Goal: Task Accomplishment & Management: Use online tool/utility

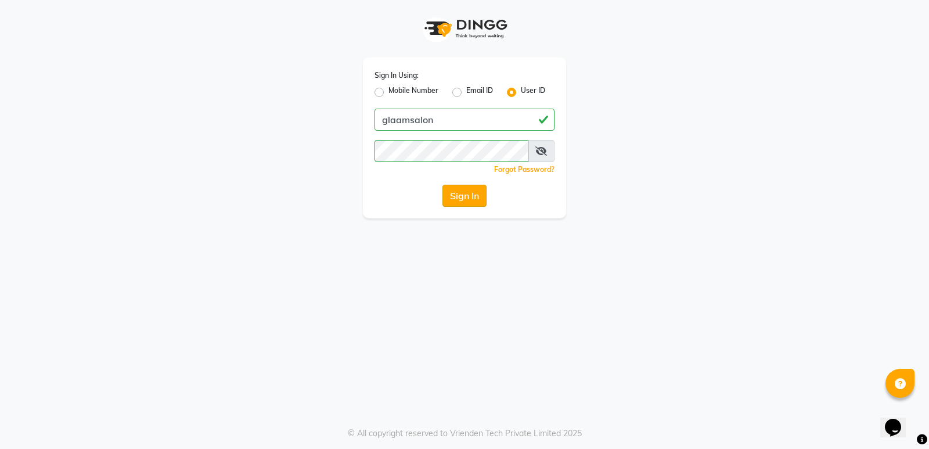
click at [454, 199] on button "Sign In" at bounding box center [465, 196] width 44 height 22
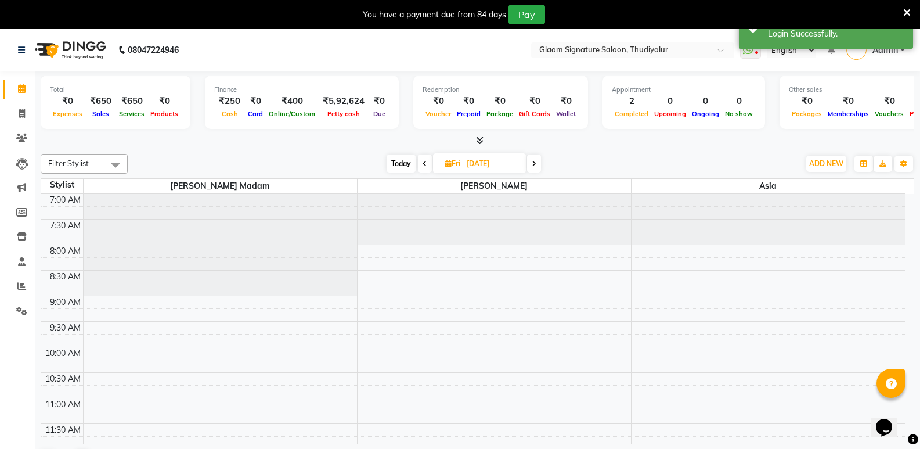
click at [454, 8] on icon at bounding box center [908, 13] width 8 height 10
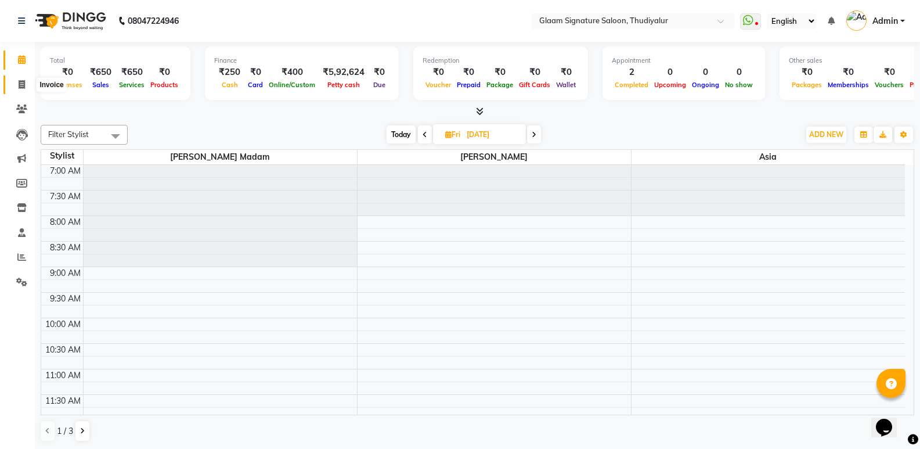
click at [20, 85] on icon at bounding box center [22, 84] width 6 height 9
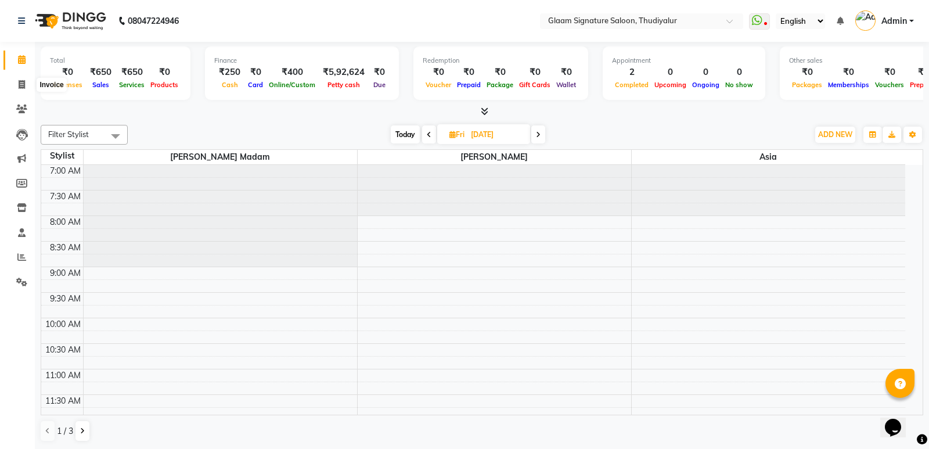
select select "service"
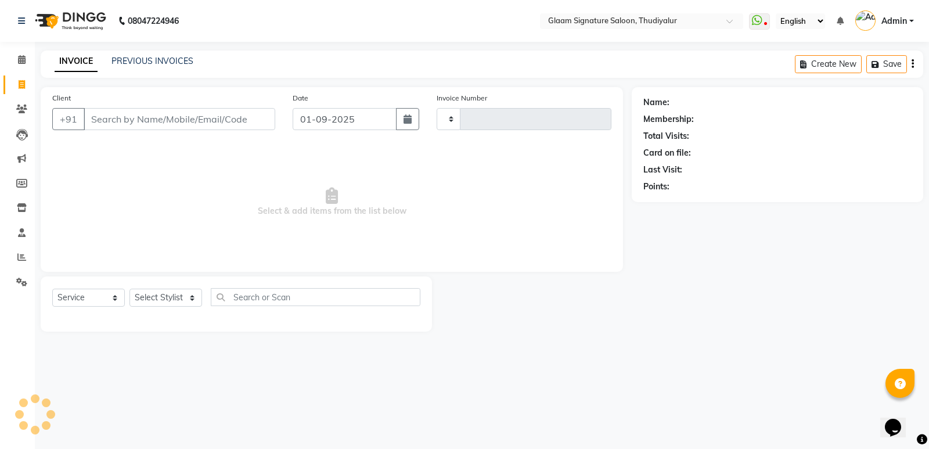
type input "0550"
select select "4439"
click at [135, 121] on input "Client" at bounding box center [180, 119] width 192 height 22
type input "9843273034"
click at [248, 117] on span "Add Client" at bounding box center [245, 119] width 46 height 12
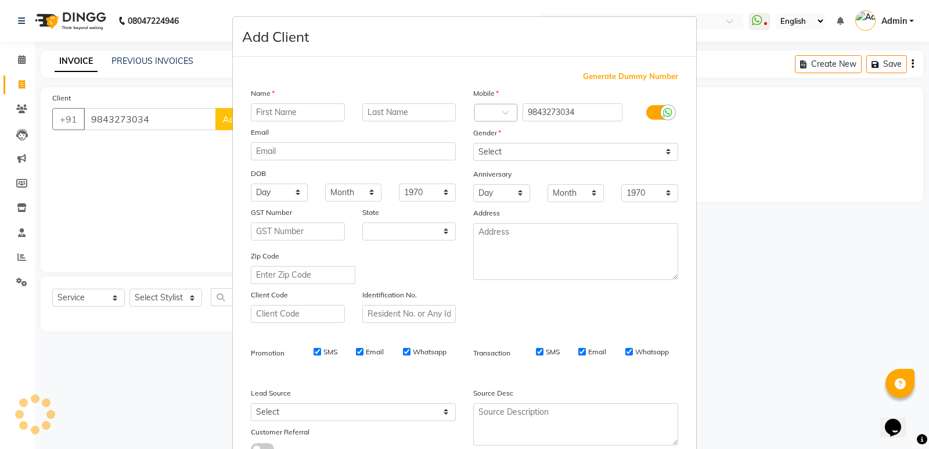
select select "35"
click at [297, 107] on input "text" at bounding box center [298, 112] width 94 height 18
type input "[PERSON_NAME]"
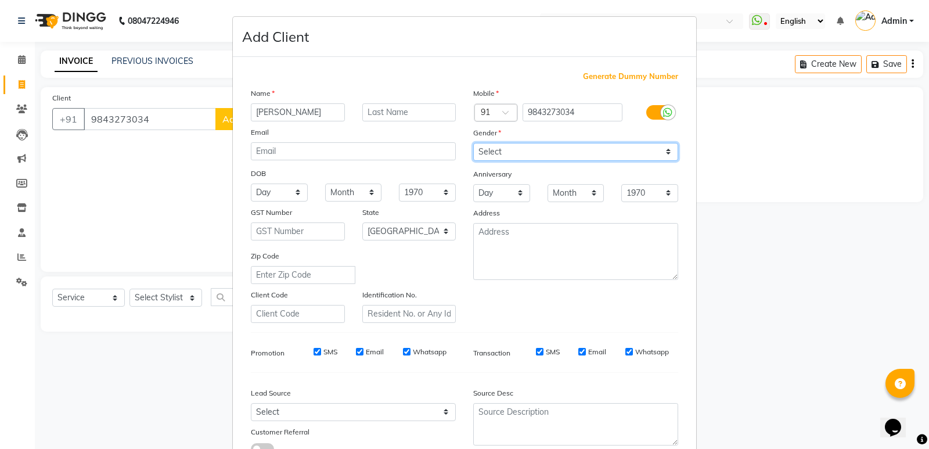
drag, startPoint x: 650, startPoint y: 146, endPoint x: 649, endPoint y: 160, distance: 14.0
click at [454, 146] on select "Select [DEMOGRAPHIC_DATA] [DEMOGRAPHIC_DATA] Other Prefer Not To Say" at bounding box center [575, 152] width 205 height 18
select select "[DEMOGRAPHIC_DATA]"
click at [454, 143] on select "Select [DEMOGRAPHIC_DATA] [DEMOGRAPHIC_DATA] Other Prefer Not To Say" at bounding box center [575, 152] width 205 height 18
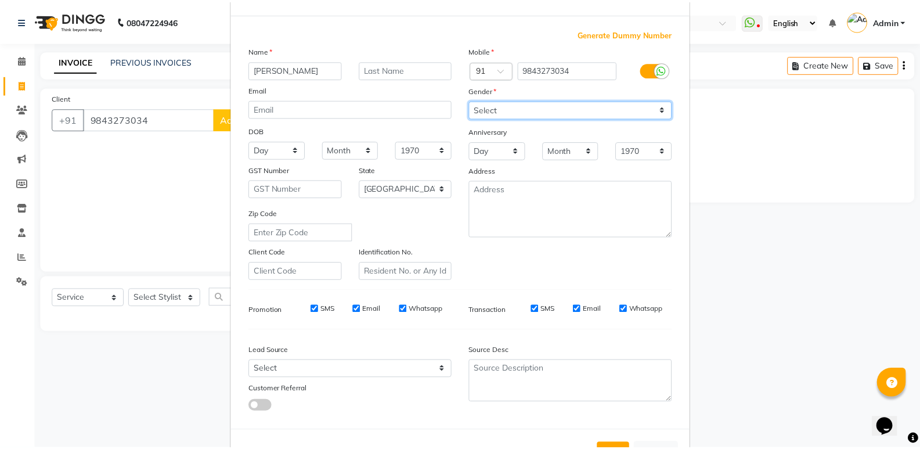
scroll to position [87, 0]
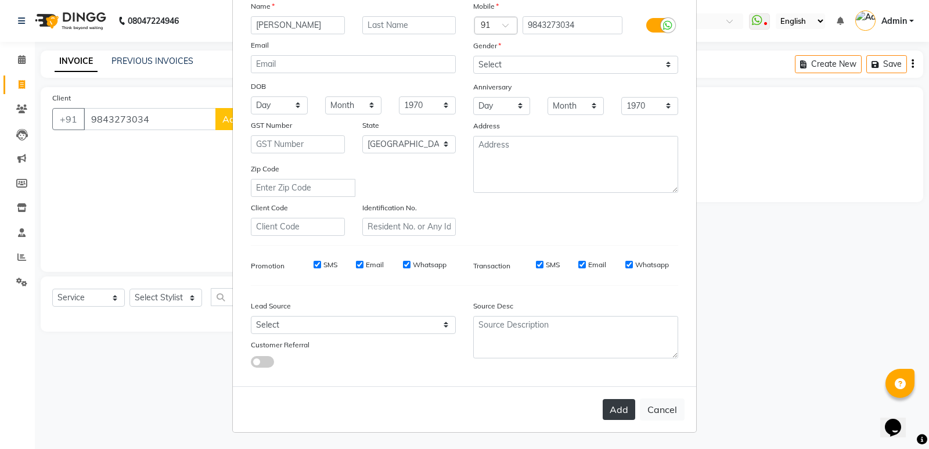
click at [454, 199] on button "Add" at bounding box center [619, 409] width 33 height 21
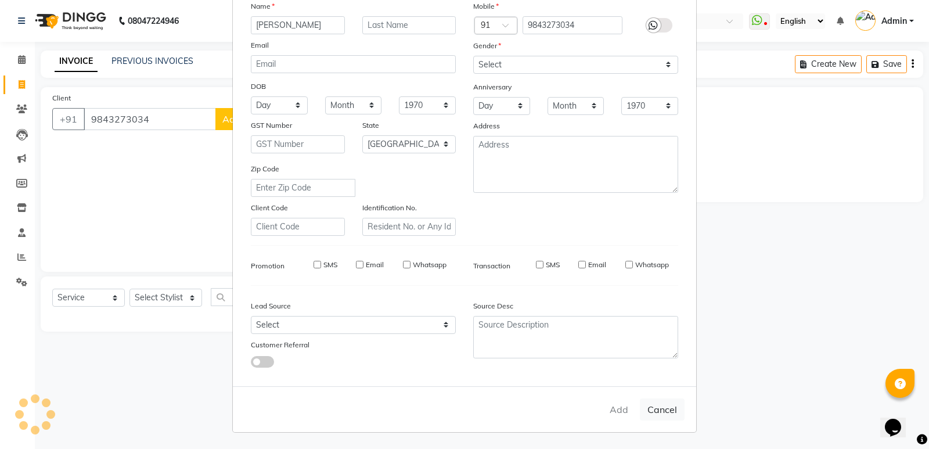
select select
select select "null"
select select
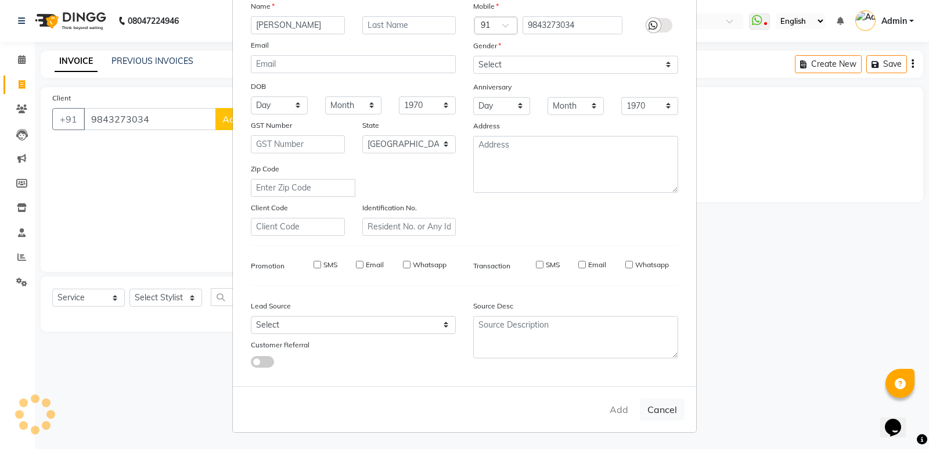
select select
checkbox input "false"
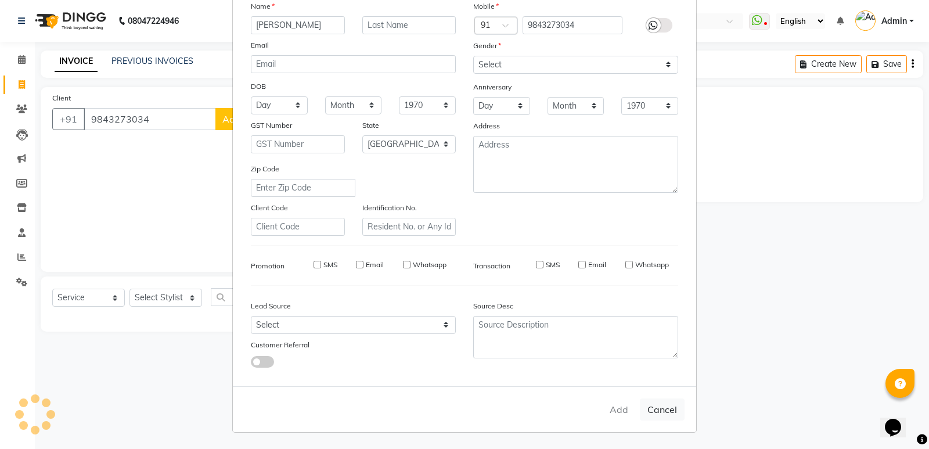
checkbox input "false"
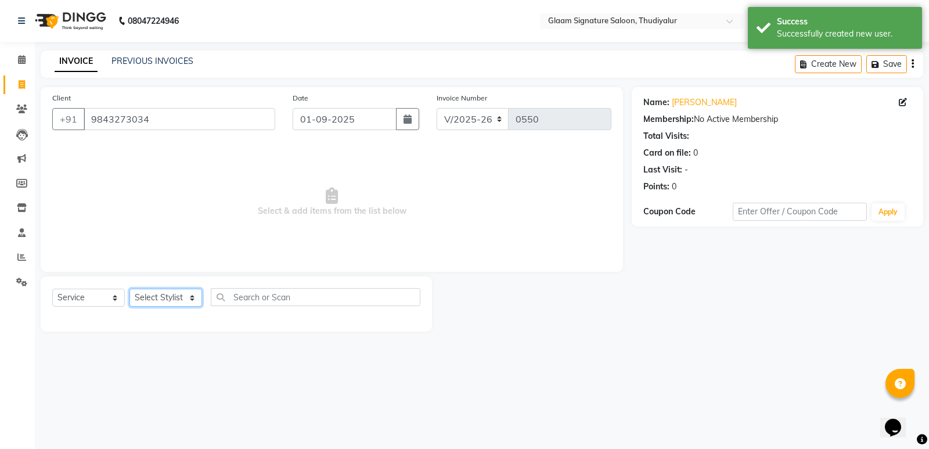
click at [176, 199] on select "Select Stylist Arif Asia Geetha Pnp Rakki [PERSON_NAME] [PERSON_NAME]" at bounding box center [166, 298] width 73 height 18
select select "88554"
click at [130, 199] on select "Select Stylist Arif Asia Geetha Pnp Rakki [PERSON_NAME] [PERSON_NAME]" at bounding box center [166, 298] width 73 height 18
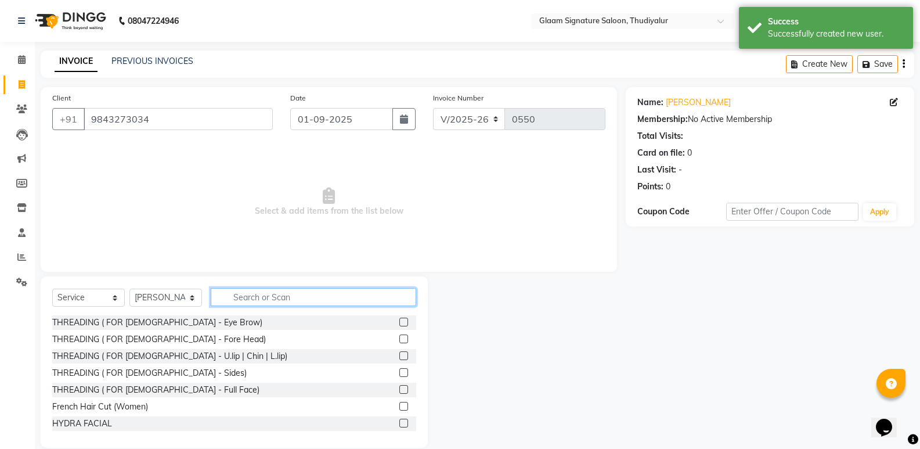
click at [252, 199] on input "text" at bounding box center [314, 297] width 206 height 18
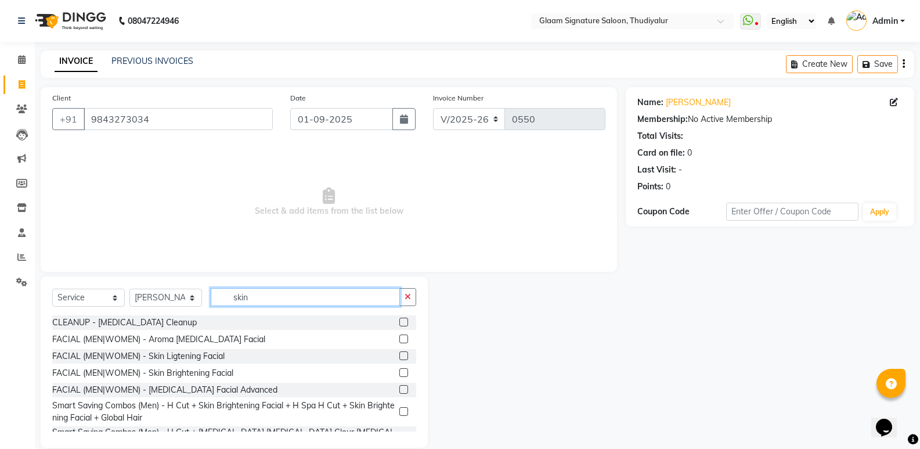
scroll to position [12, 0]
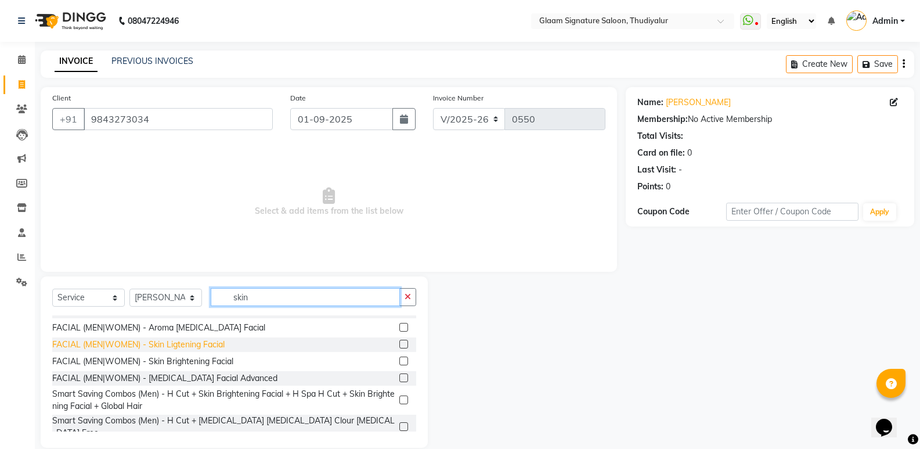
type input "skin"
click at [206, 199] on div "FACIAL (MEN|WOMEN) - Skin Ligtening Facial" at bounding box center [138, 345] width 172 height 12
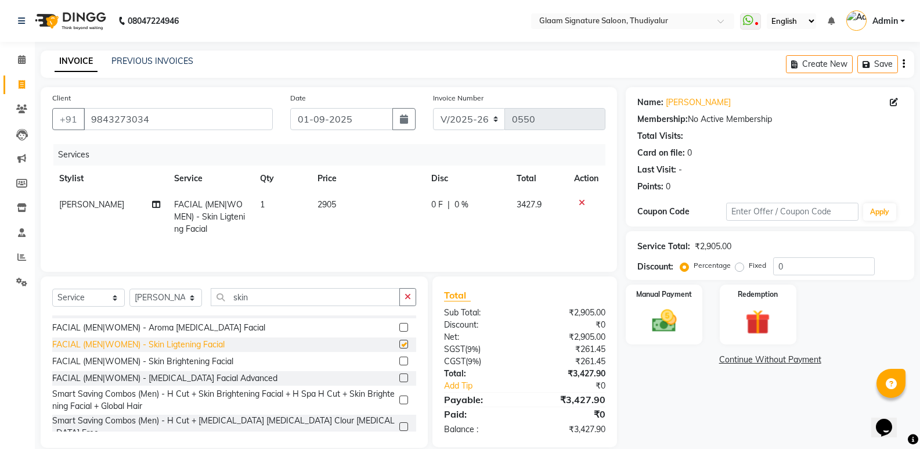
checkbox input "false"
click at [332, 199] on span "2905" at bounding box center [327, 204] width 19 height 10
select select "88554"
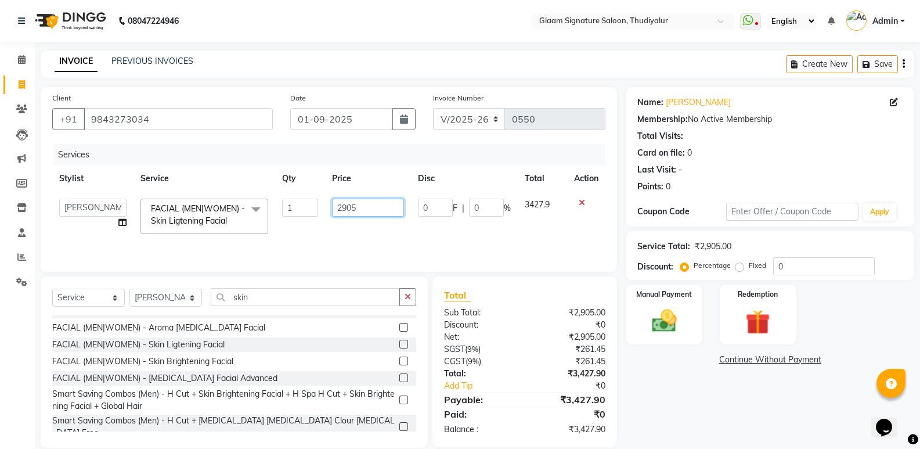
drag, startPoint x: 367, startPoint y: 204, endPoint x: 292, endPoint y: 190, distance: 76.3
click at [312, 199] on tr "[PERSON_NAME] Asia [PERSON_NAME] Pnp Rakki [PERSON_NAME] [PERSON_NAME] FACIAL (…" at bounding box center [328, 216] width 553 height 49
type input "2500"
click at [287, 199] on input "skin" at bounding box center [305, 297] width 189 height 18
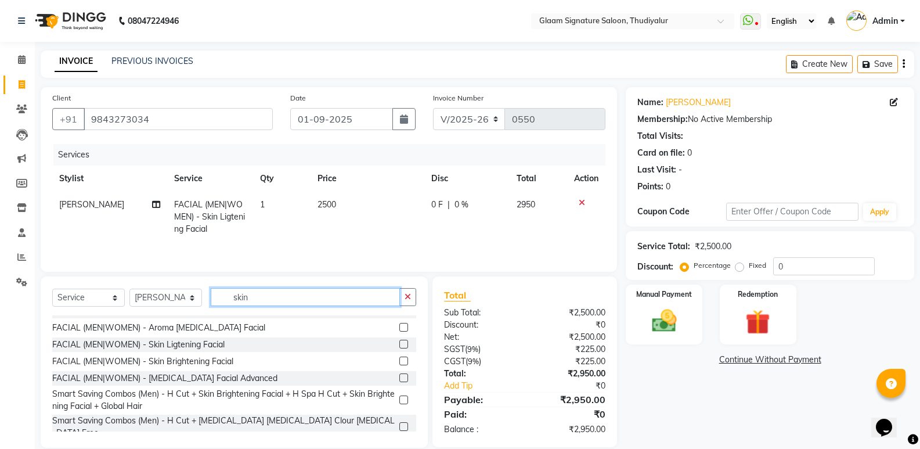
drag, startPoint x: 287, startPoint y: 297, endPoint x: 179, endPoint y: 289, distance: 108.3
click at [179, 199] on div "Select Service Product Membership Package Voucher Prepaid Gift Card Select Styl…" at bounding box center [234, 301] width 364 height 27
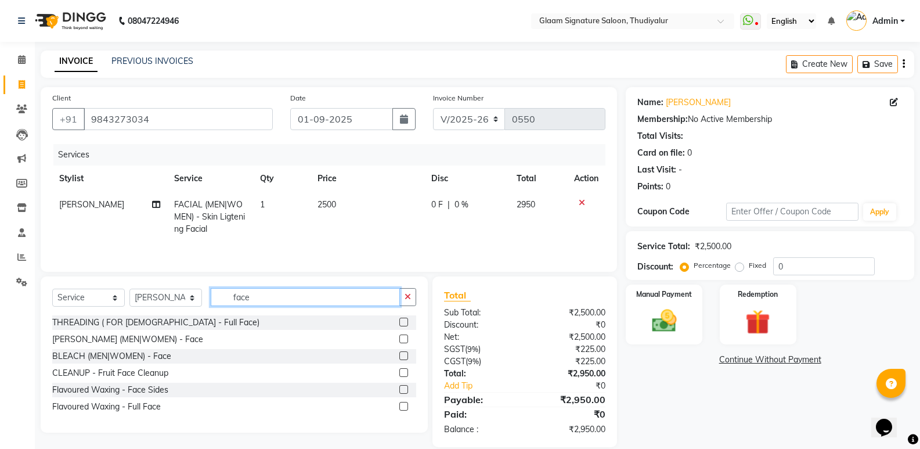
scroll to position [0, 0]
type input "face"
click at [144, 199] on div "[PERSON_NAME] (MEN|WOMEN) - Face" at bounding box center [127, 339] width 151 height 12
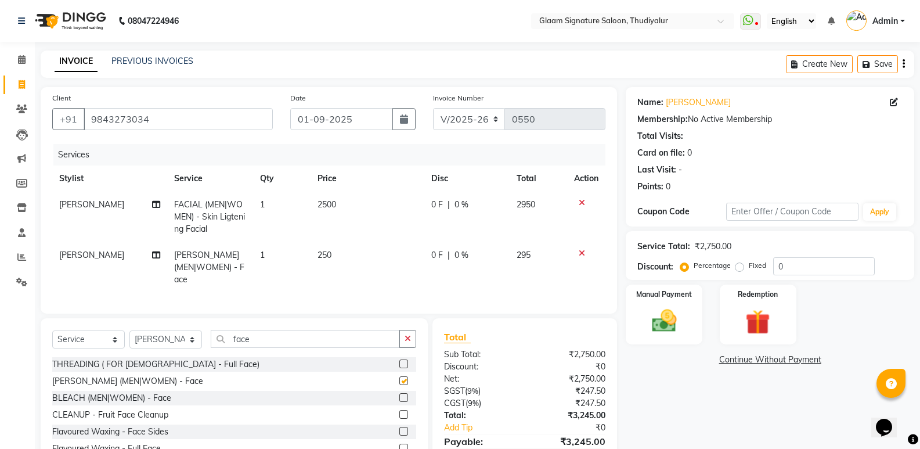
checkbox input "false"
click at [329, 199] on span "250" at bounding box center [325, 255] width 14 height 10
select select "88554"
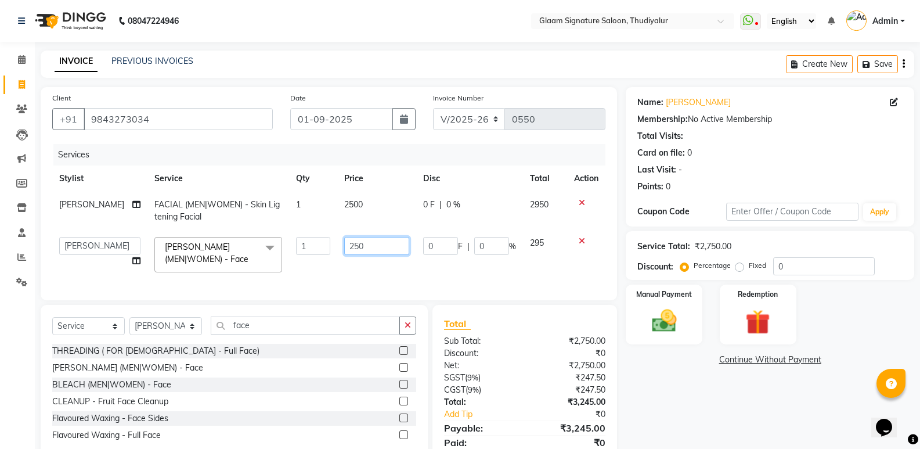
drag, startPoint x: 383, startPoint y: 246, endPoint x: 273, endPoint y: 223, distance: 112.8
click at [288, 199] on tr "[PERSON_NAME] Asia [PERSON_NAME] Pnp Rakki [PERSON_NAME] Madam [PERSON_NAME] Ku…" at bounding box center [328, 254] width 553 height 49
type input "650"
click at [454, 199] on div "Name: [PERSON_NAME] Membership: No Active Membership Total Visits: Card on file…" at bounding box center [774, 281] width 297 height 389
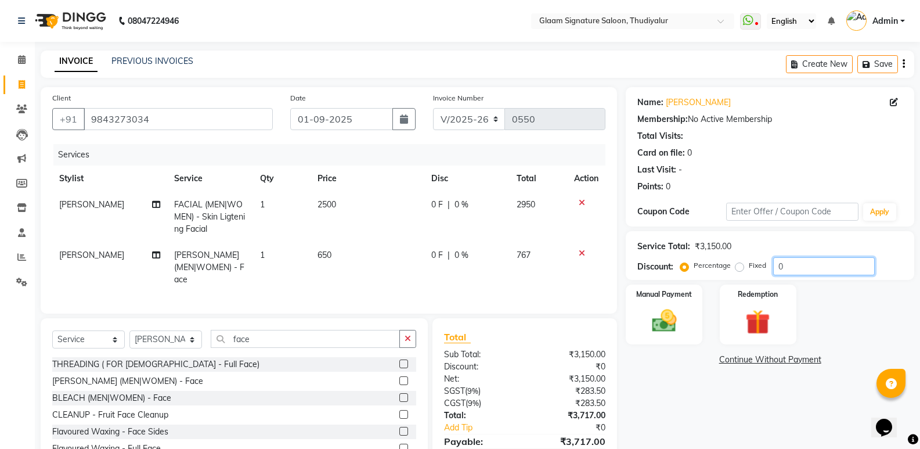
drag, startPoint x: 804, startPoint y: 262, endPoint x: 751, endPoint y: 265, distance: 53.0
click at [454, 199] on div "Percentage Fixed 0" at bounding box center [779, 266] width 192 height 18
click at [454, 199] on div "Name: [PERSON_NAME] Membership: No Active Membership Total Visits: Card on file…" at bounding box center [774, 288] width 297 height 402
drag, startPoint x: 762, startPoint y: 267, endPoint x: 720, endPoint y: 267, distance: 41.8
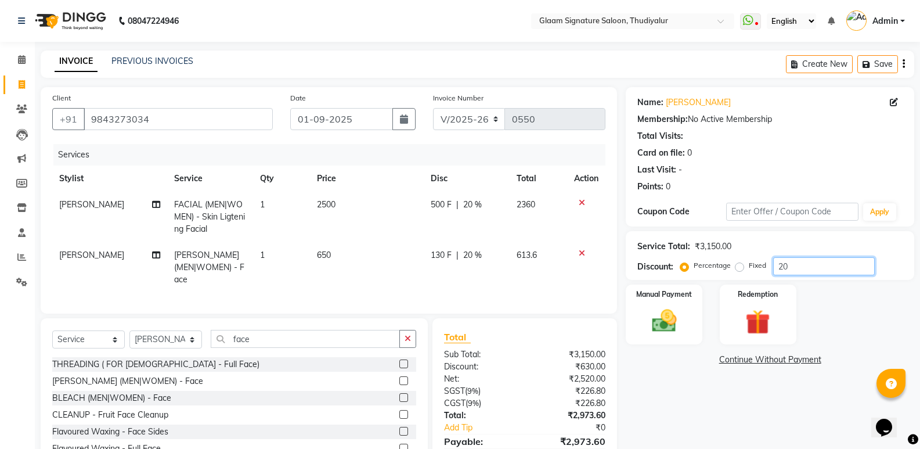
click at [454, 199] on div "Percentage Fixed 20" at bounding box center [779, 266] width 192 height 18
drag, startPoint x: 796, startPoint y: 264, endPoint x: 728, endPoint y: 264, distance: 67.9
click at [454, 199] on div "Percentage Fixed 23" at bounding box center [779, 266] width 192 height 18
drag, startPoint x: 805, startPoint y: 262, endPoint x: 743, endPoint y: 259, distance: 61.7
click at [454, 199] on div "Percentage Fixed 22" at bounding box center [779, 266] width 192 height 18
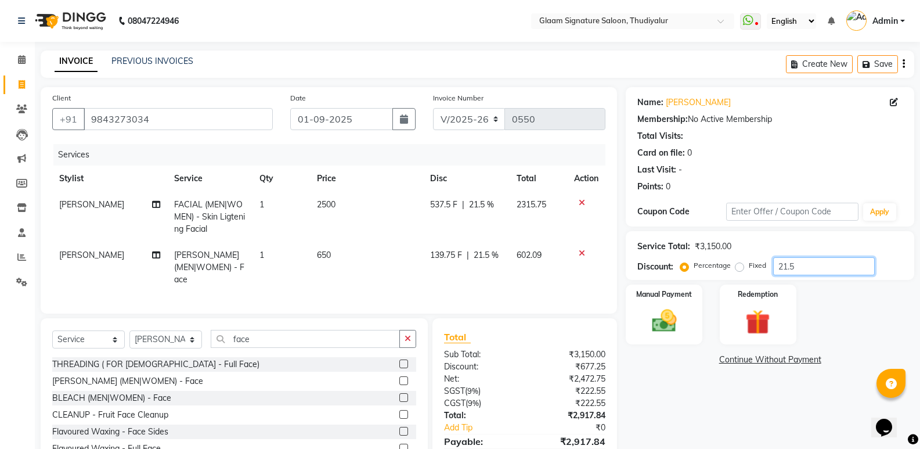
drag, startPoint x: 785, startPoint y: 261, endPoint x: 725, endPoint y: 261, distance: 59.8
click at [454, 199] on div "Percentage Fixed 21.5" at bounding box center [779, 266] width 192 height 18
type input "22"
click at [454, 199] on div "Name: [PERSON_NAME] Membership: No Active Membership Total Visits: Card on file…" at bounding box center [774, 288] width 297 height 402
click at [454, 199] on img at bounding box center [663, 321] width 41 height 30
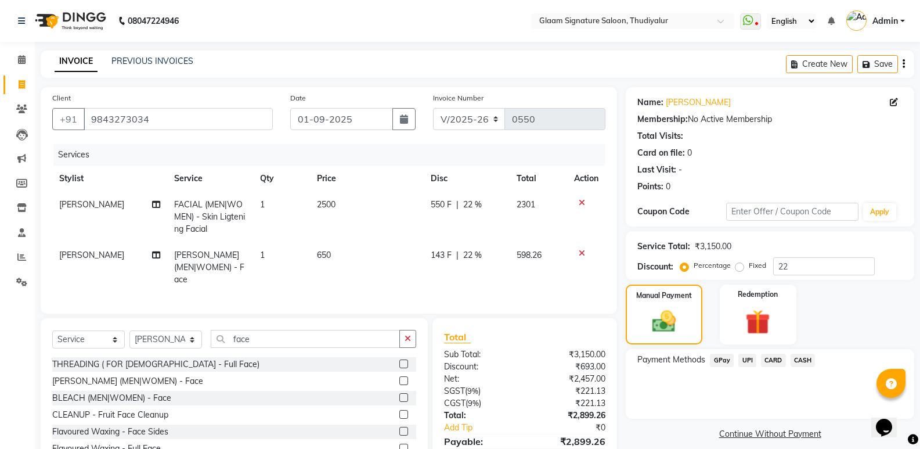
click at [454, 199] on span "CARD" at bounding box center [773, 360] width 25 height 13
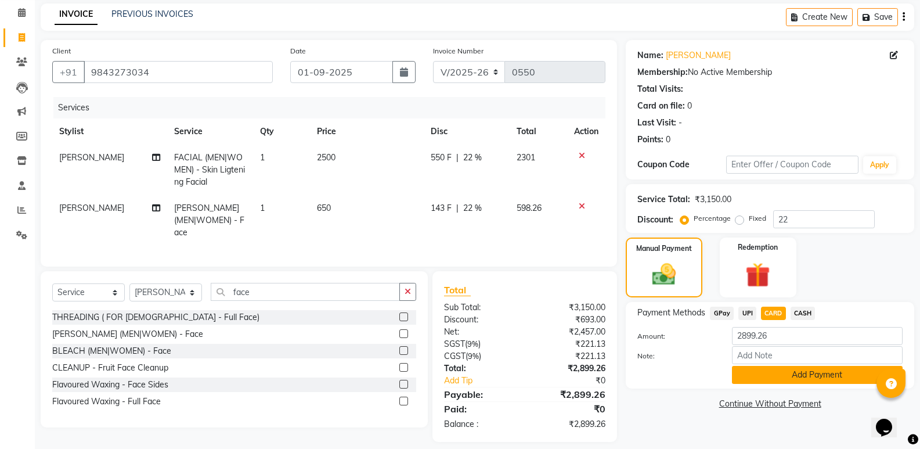
scroll to position [54, 0]
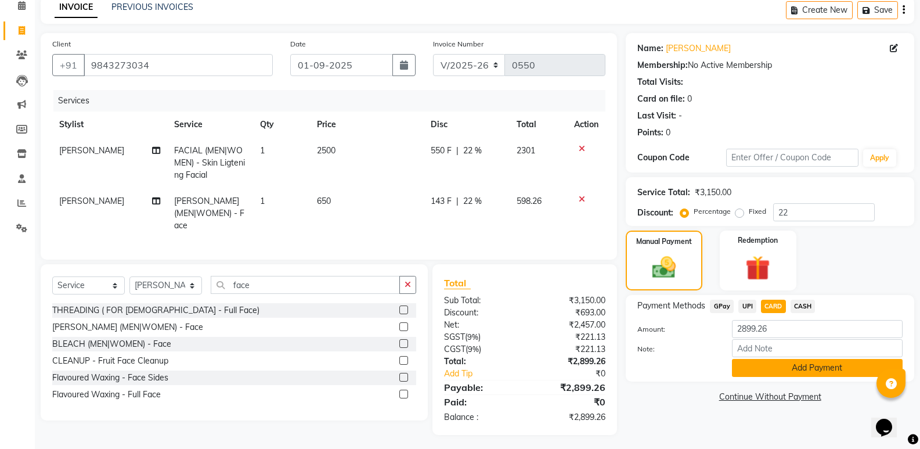
click at [454, 199] on button "Add Payment" at bounding box center [817, 368] width 171 height 18
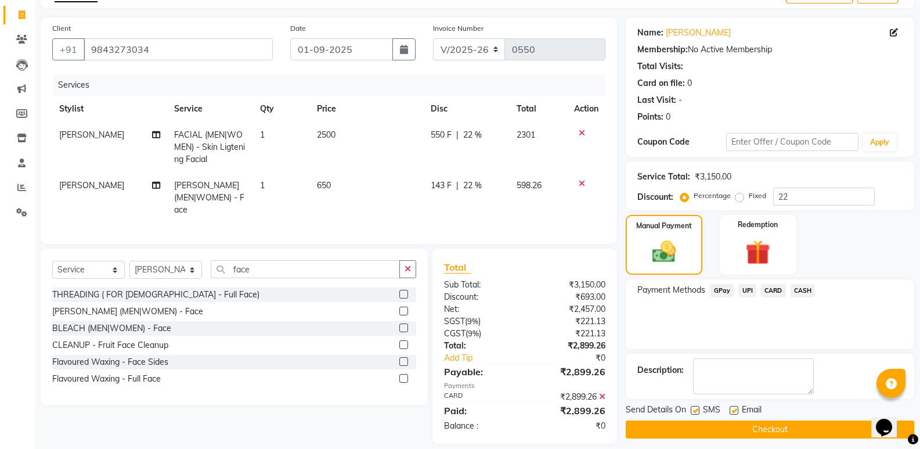
scroll to position [78, 0]
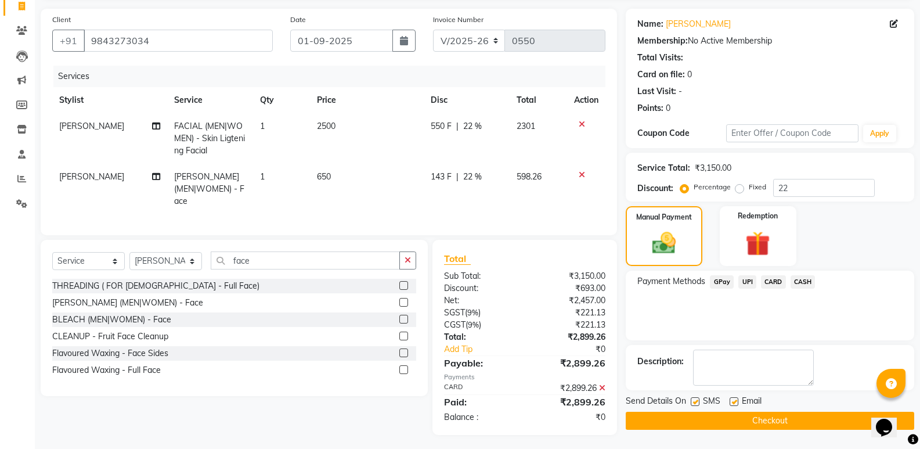
click at [454, 199] on button "Checkout" at bounding box center [770, 421] width 289 height 18
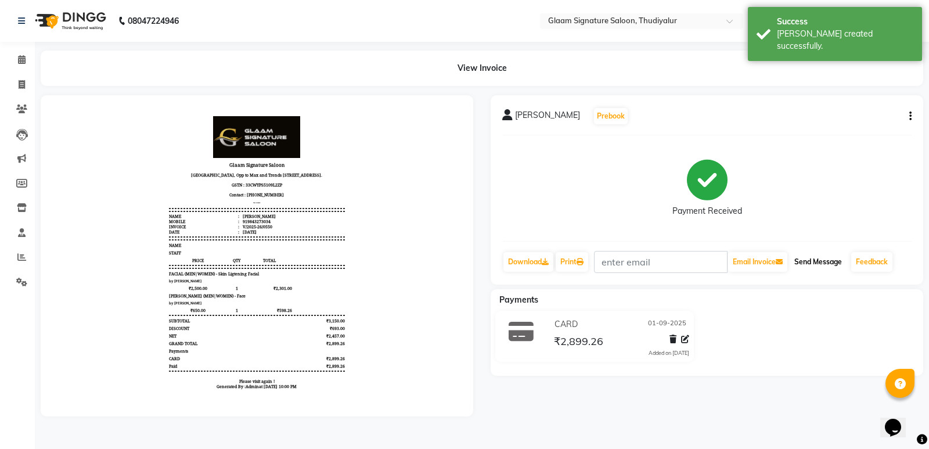
click at [454, 199] on button "Send Message" at bounding box center [818, 262] width 57 height 20
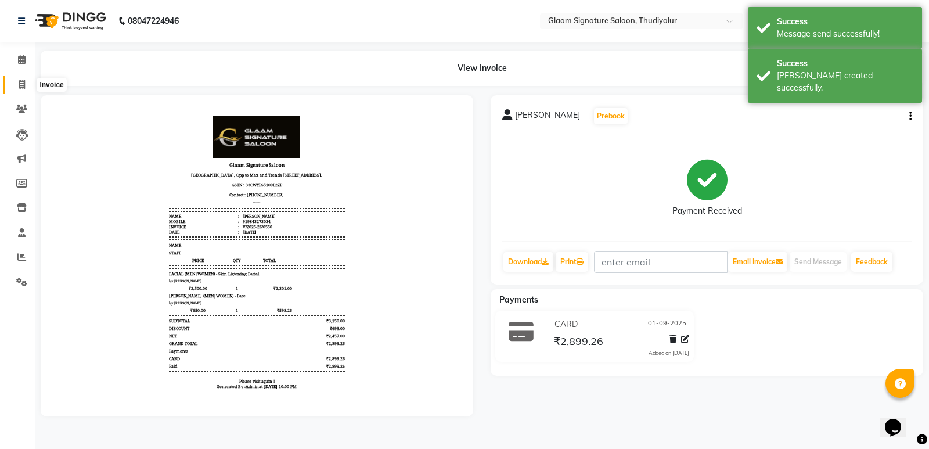
click at [22, 86] on icon at bounding box center [22, 84] width 6 height 9
select select "4439"
select select "service"
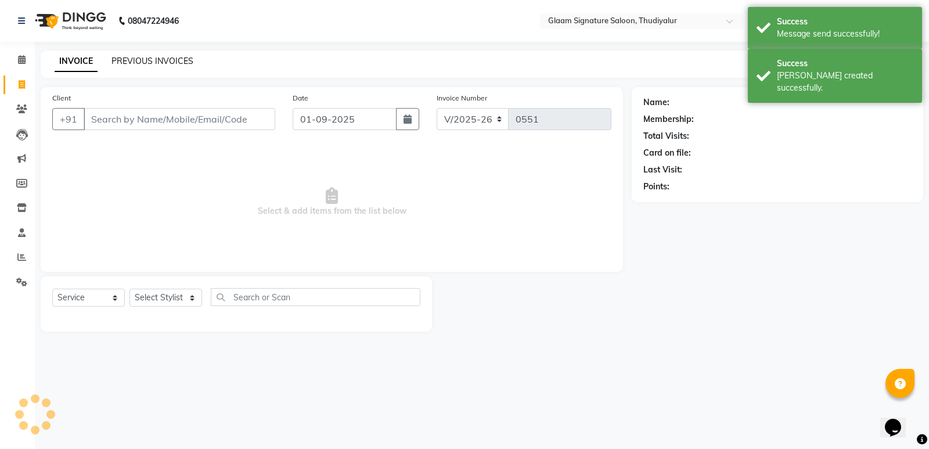
click at [139, 60] on link "PREVIOUS INVOICES" at bounding box center [153, 61] width 82 height 10
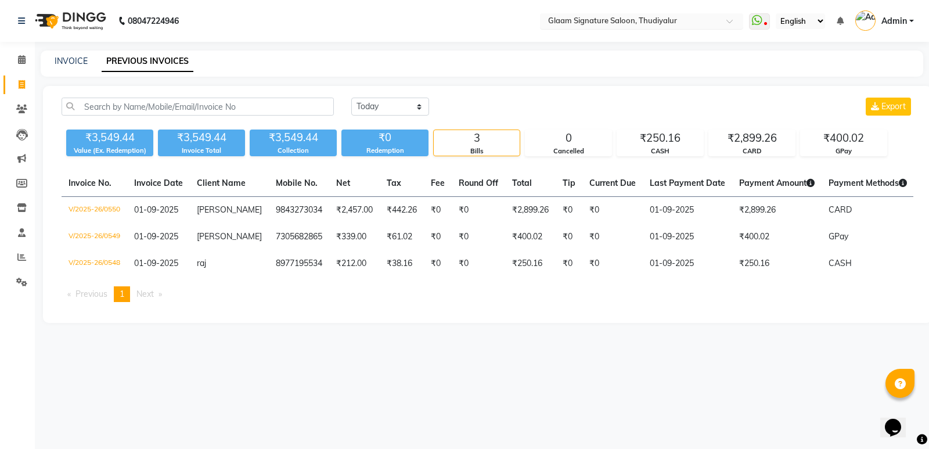
click at [454, 13] on div "Select Location × Glaam Signature Saloon, [GEOGRAPHIC_DATA]" at bounding box center [641, 21] width 203 height 16
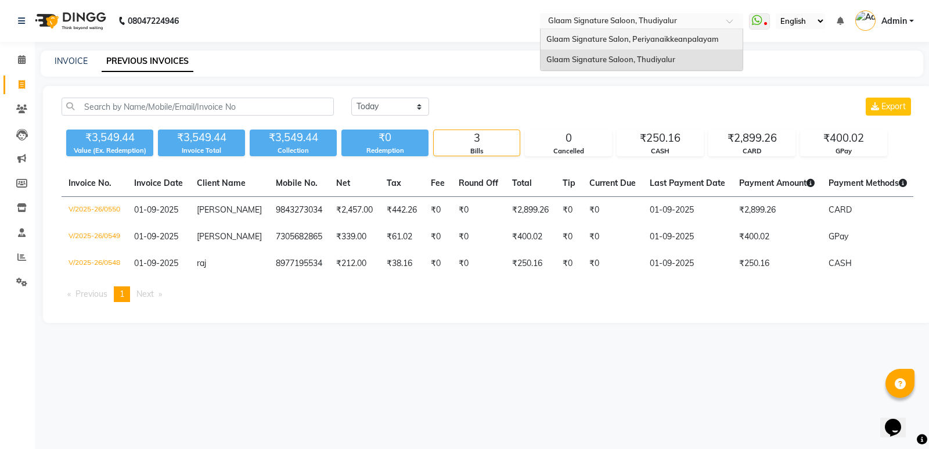
click at [454, 38] on span "Glaam Signature Salon, Periyanaikkeanpalayam" at bounding box center [632, 38] width 172 height 9
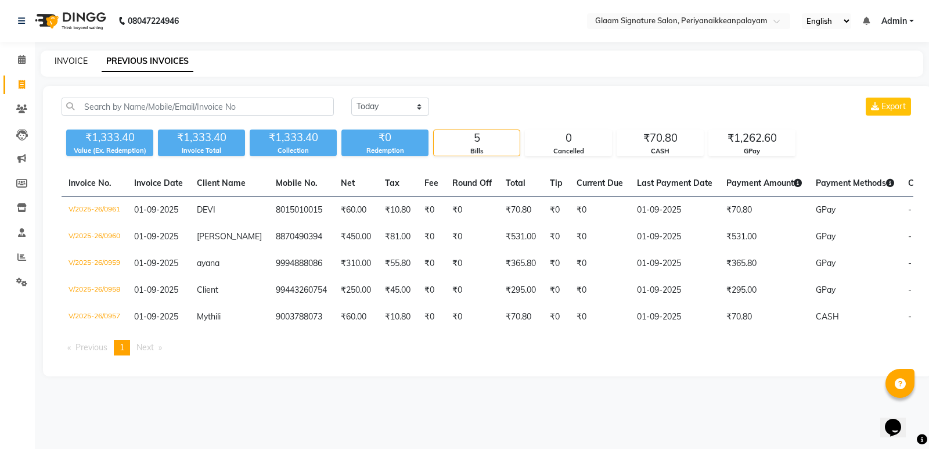
click at [78, 60] on link "INVOICE" at bounding box center [71, 61] width 33 height 10
select select "4039"
select select "service"
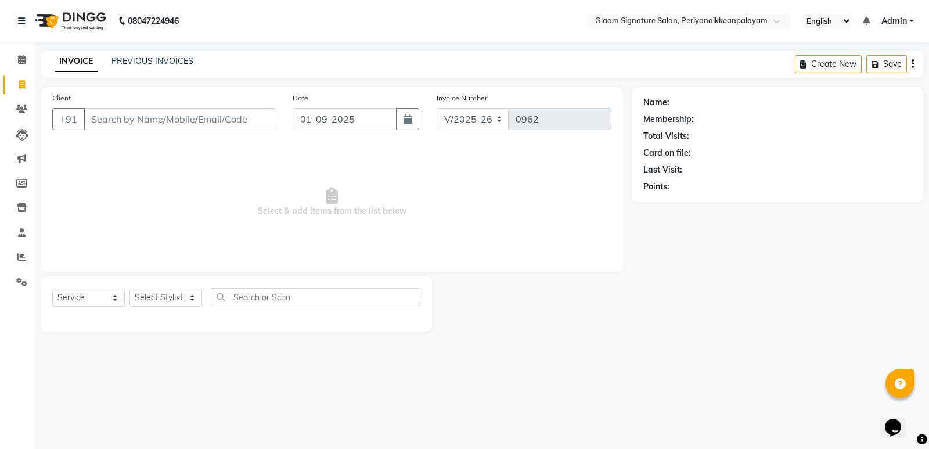
click at [145, 116] on input "Client" at bounding box center [180, 119] width 192 height 22
click at [177, 128] on input "Client" at bounding box center [180, 119] width 192 height 22
click at [627, 21] on input "text" at bounding box center [677, 22] width 168 height 12
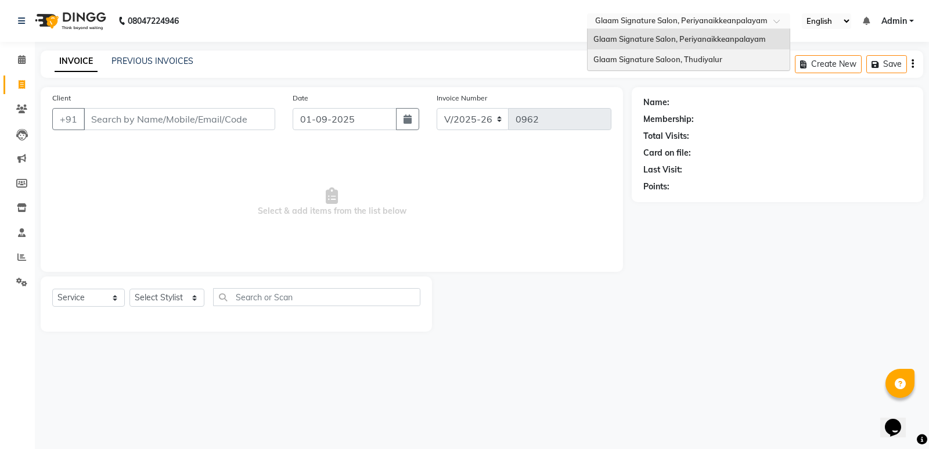
click at [637, 59] on span "Glaam Signature Saloon, Thudiyalur" at bounding box center [658, 59] width 129 height 9
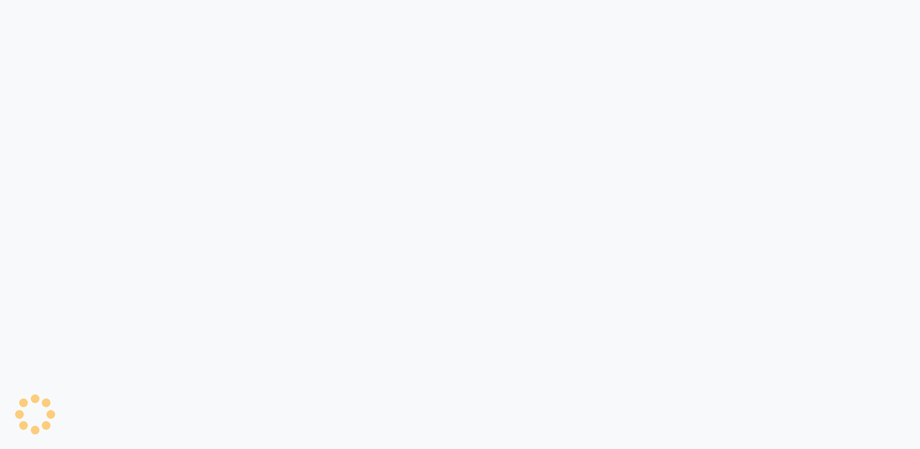
select select "service"
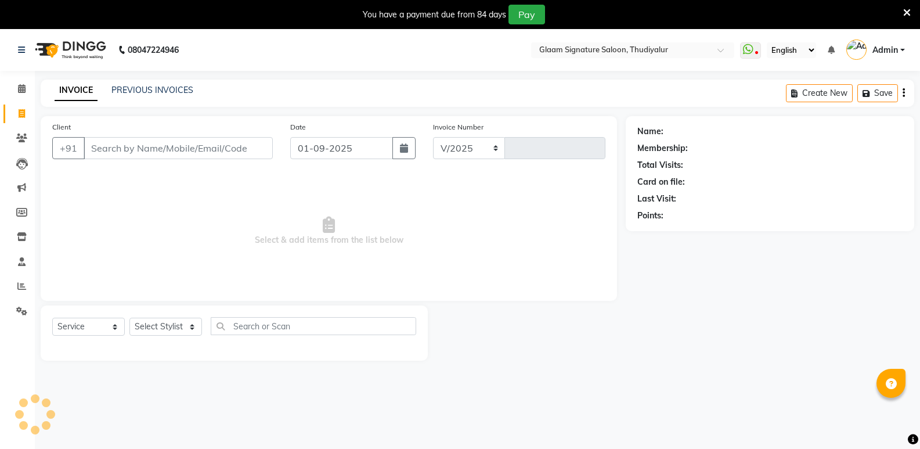
select select "4439"
type input "0551"
click at [167, 86] on link "PREVIOUS INVOICES" at bounding box center [153, 90] width 82 height 10
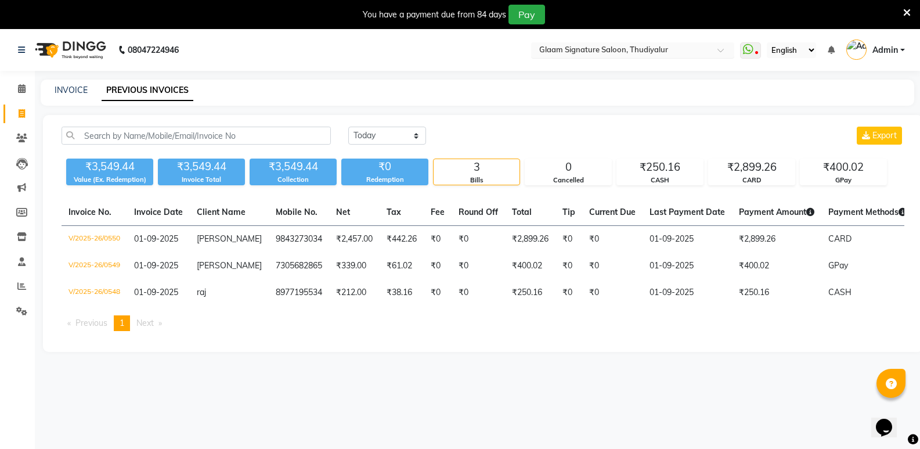
click at [639, 52] on input "text" at bounding box center [621, 51] width 168 height 12
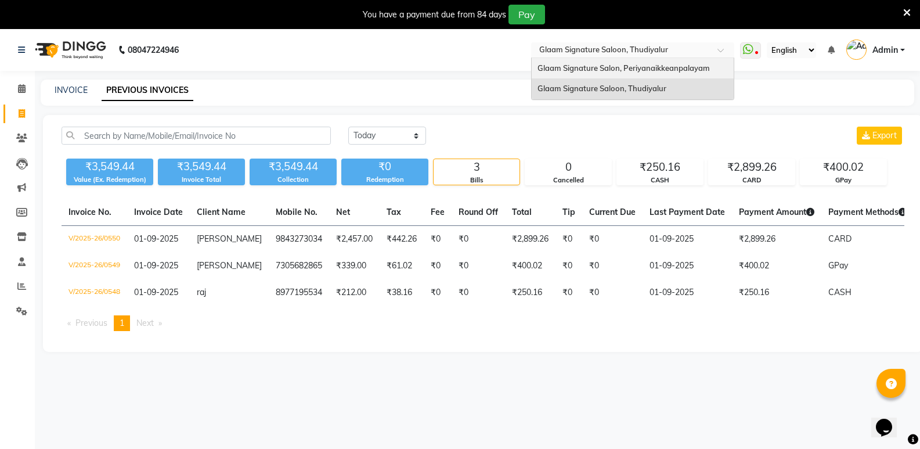
click at [638, 67] on span "Glaam Signature Salon, Periyanaikkeanpalayam" at bounding box center [624, 67] width 172 height 9
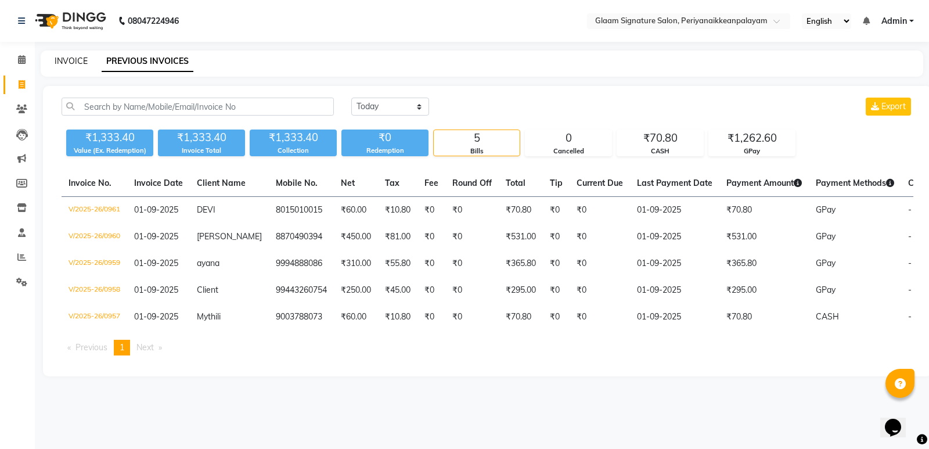
click at [77, 65] on link "INVOICE" at bounding box center [71, 61] width 33 height 10
select select "service"
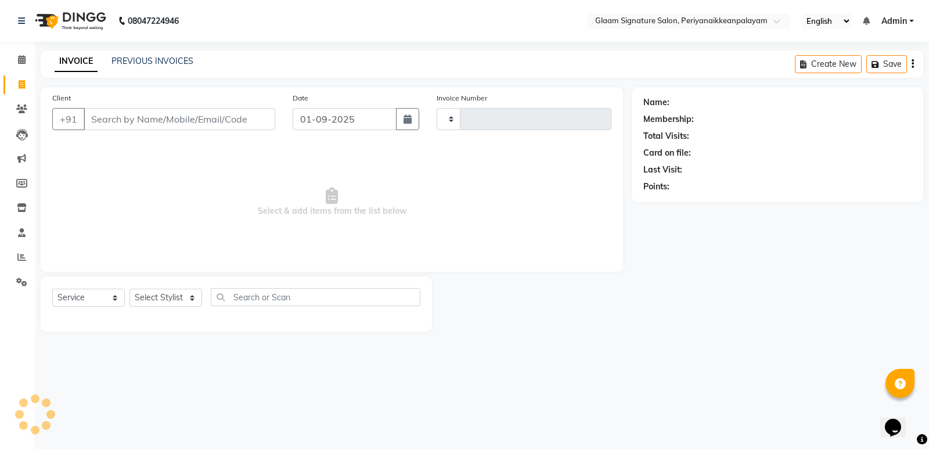
type input "0962"
select select "4039"
click at [105, 124] on input "Client" at bounding box center [180, 119] width 192 height 22
type input "9843273034"
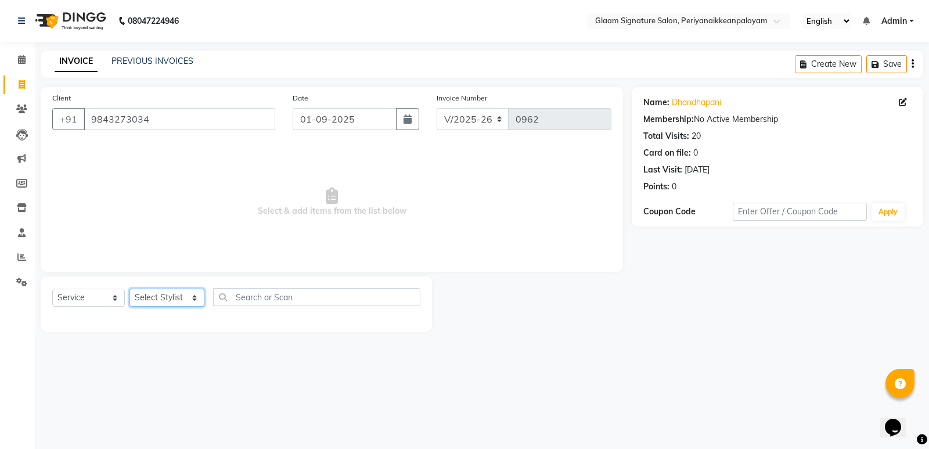
click at [170, 297] on select "Select Stylist Amma Asia Devika geetha (all rounder) MOHAMED SHAHNAWAZ Rakki Sa…" at bounding box center [167, 298] width 75 height 18
select select "87446"
click at [130, 289] on select "Select Stylist Amma Asia Devika geetha (all rounder) MOHAMED SHAHNAWAZ Rakki Sa…" at bounding box center [167, 298] width 75 height 18
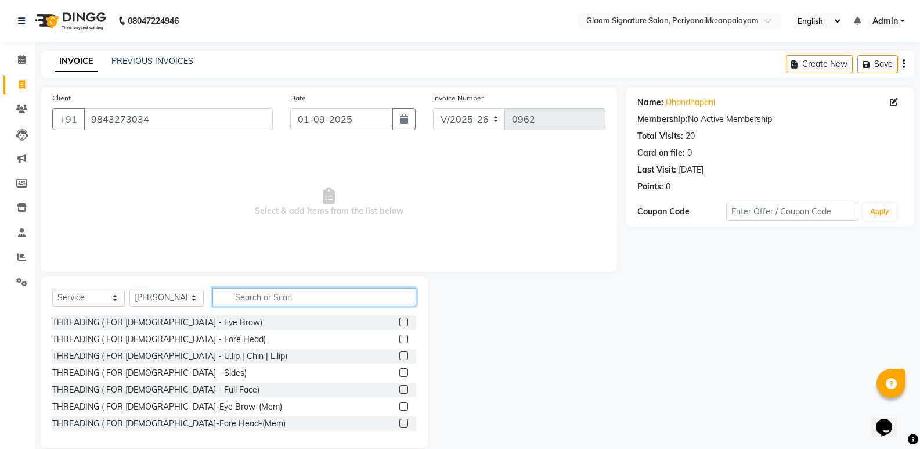
click at [299, 298] on input "text" at bounding box center [315, 297] width 204 height 18
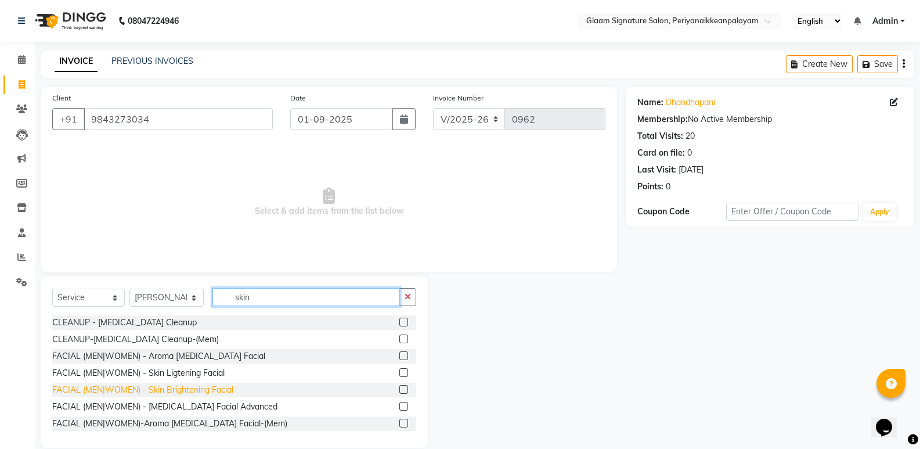
type input "skin"
click at [189, 389] on div "FACIAL (MEN|WOMEN) - Skin Brightening Facial" at bounding box center [142, 390] width 181 height 12
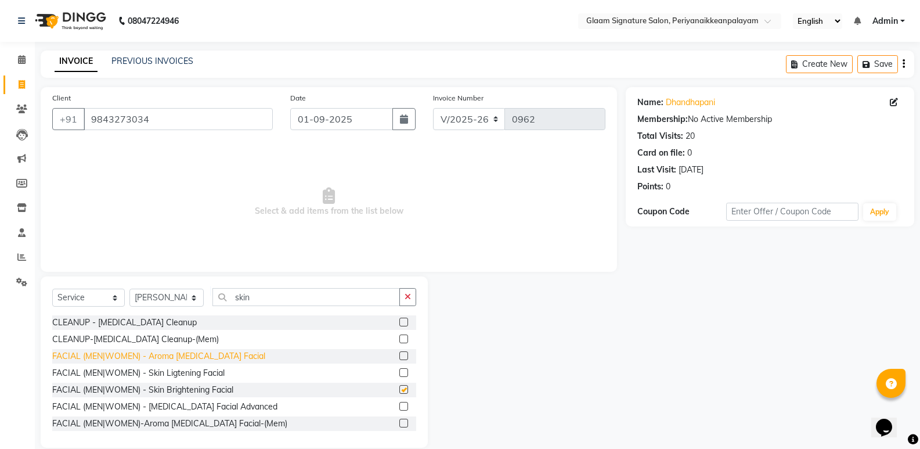
checkbox input "false"
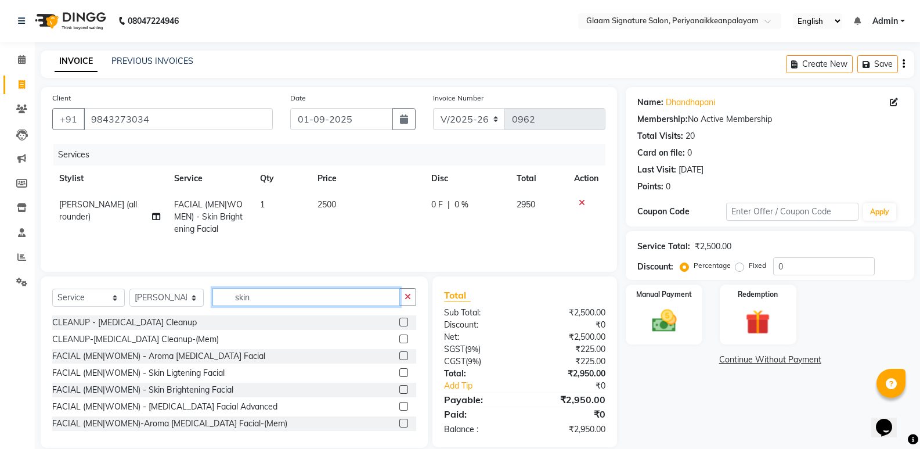
drag, startPoint x: 260, startPoint y: 298, endPoint x: 197, endPoint y: 287, distance: 63.7
click at [208, 290] on div "Select Service Product Membership Package Voucher Prepaid Gift Card Select Styl…" at bounding box center [234, 301] width 364 height 27
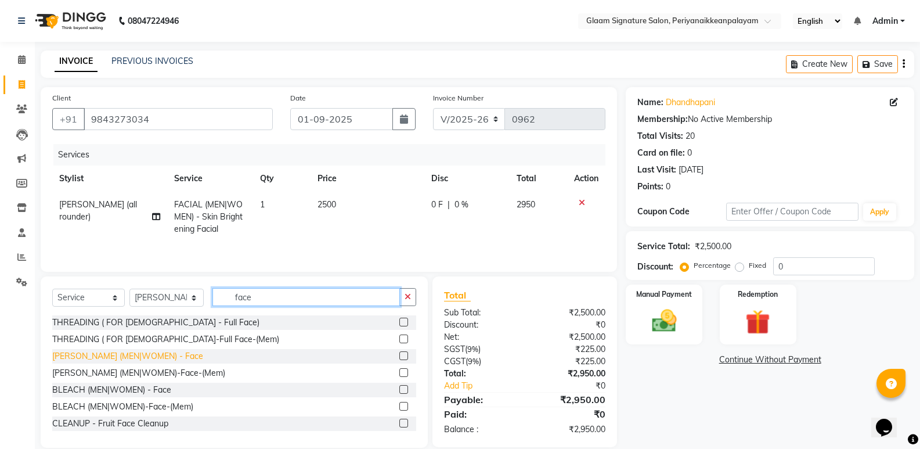
type input "face"
click at [145, 352] on div "[PERSON_NAME] (MEN|WOMEN) - Face" at bounding box center [127, 356] width 151 height 12
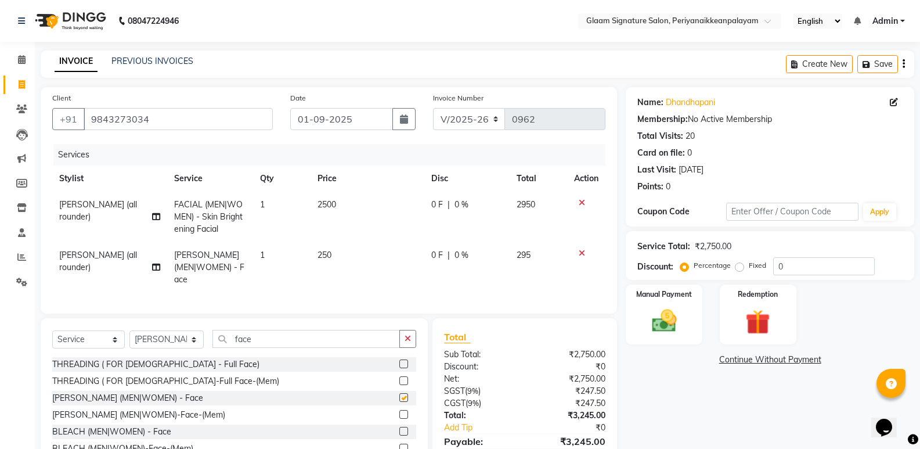
checkbox input "false"
click at [326, 257] on span "250" at bounding box center [325, 255] width 14 height 10
select select "87446"
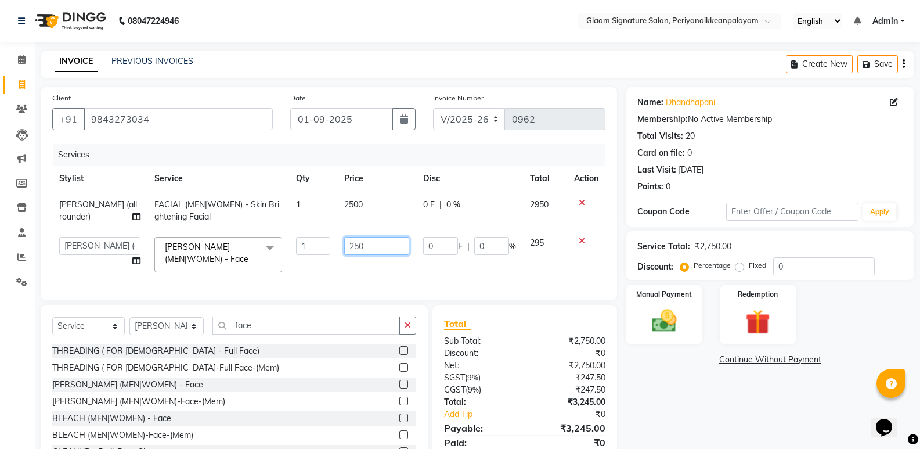
drag, startPoint x: 375, startPoint y: 247, endPoint x: 295, endPoint y: 235, distance: 80.5
click at [295, 235] on tr "Amma Asia Devika geetha (all rounder) MOHAMED SHAHNAWAZ Rakki Saranya Shazaz Ah…" at bounding box center [328, 254] width 553 height 49
type input "650"
click at [704, 392] on div "Name: Dhandhapani Membership: No Active Membership Total Visits: 20 Card on fil…" at bounding box center [774, 281] width 297 height 389
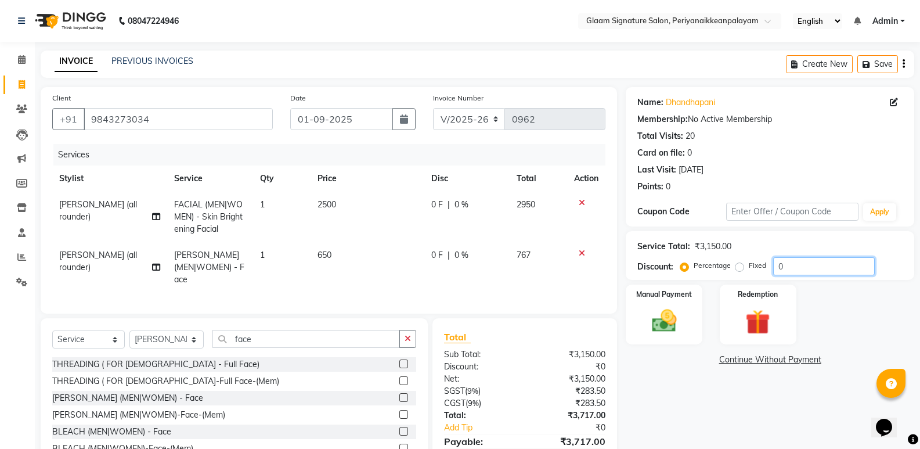
drag, startPoint x: 791, startPoint y: 269, endPoint x: 758, endPoint y: 268, distance: 33.1
click at [771, 268] on div "Percentage Fixed 0" at bounding box center [779, 266] width 192 height 18
click at [785, 394] on div "Name: Dhandhapani Membership: No Active Membership Total Visits: 20 Card on fil…" at bounding box center [774, 288] width 297 height 402
drag, startPoint x: 805, startPoint y: 264, endPoint x: 692, endPoint y: 251, distance: 114.6
click at [692, 251] on div "Service Total: ₹3,150.00 Discount: Percentage Fixed 21" at bounding box center [770, 255] width 265 height 39
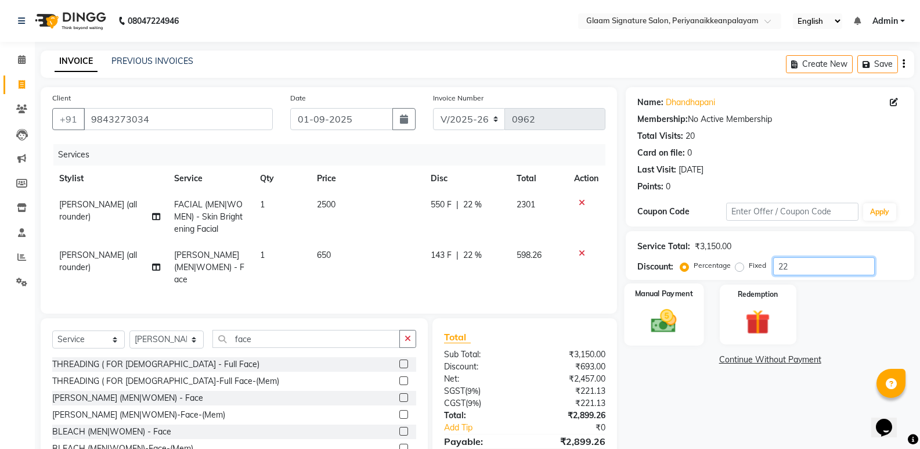
type input "22"
click at [664, 319] on img at bounding box center [663, 321] width 41 height 30
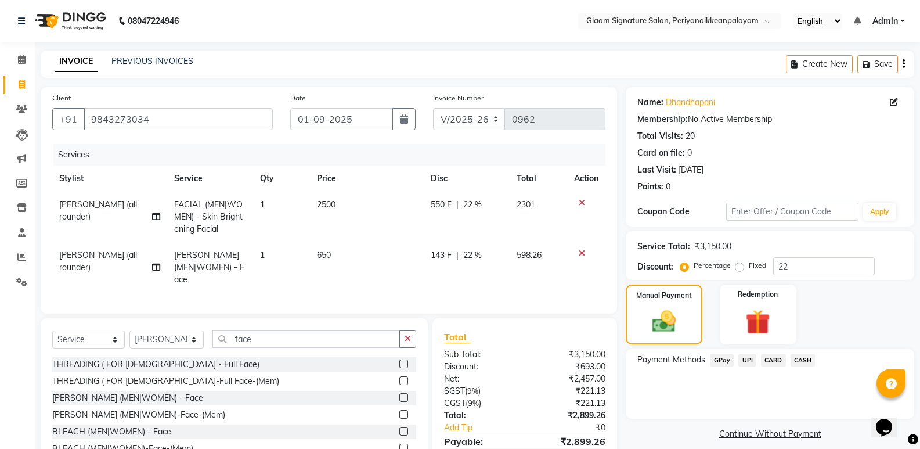
click at [766, 353] on div "Payment Methods GPay UPI CARD CASH" at bounding box center [770, 384] width 289 height 70
click at [772, 359] on span "CARD" at bounding box center [773, 360] width 25 height 13
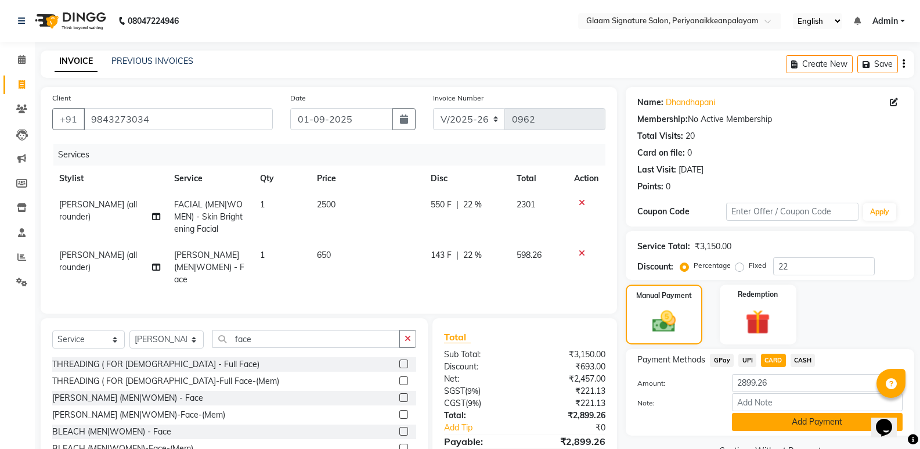
scroll to position [55, 0]
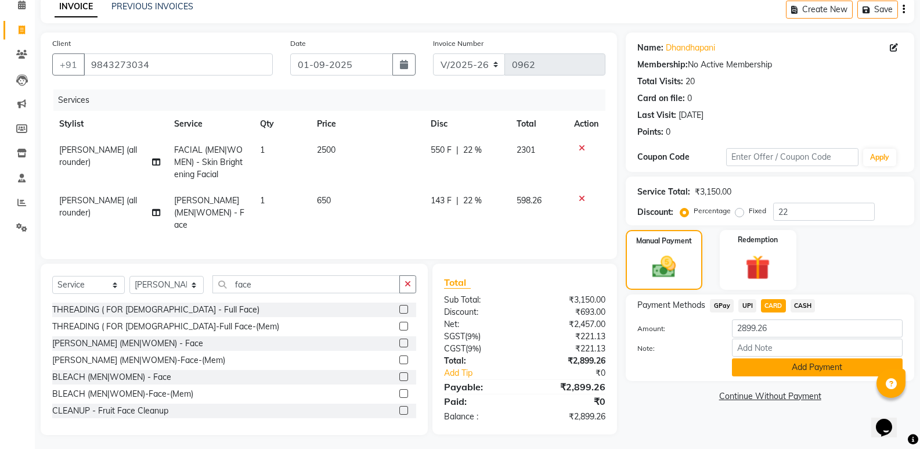
click at [768, 366] on button "Add Payment" at bounding box center [817, 367] width 171 height 18
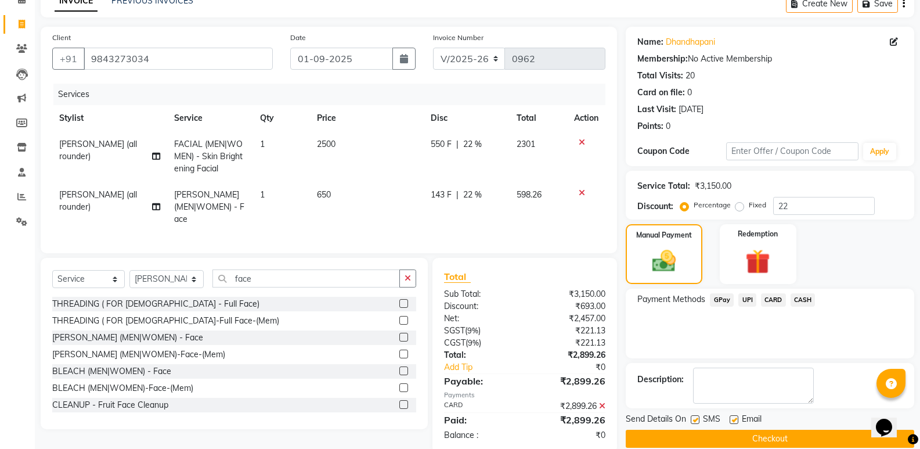
scroll to position [78, 0]
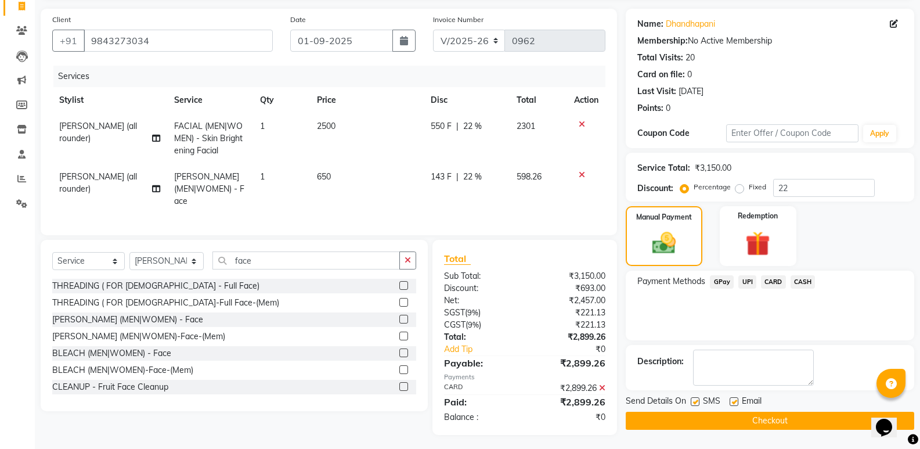
click at [715, 417] on button "Checkout" at bounding box center [770, 421] width 289 height 18
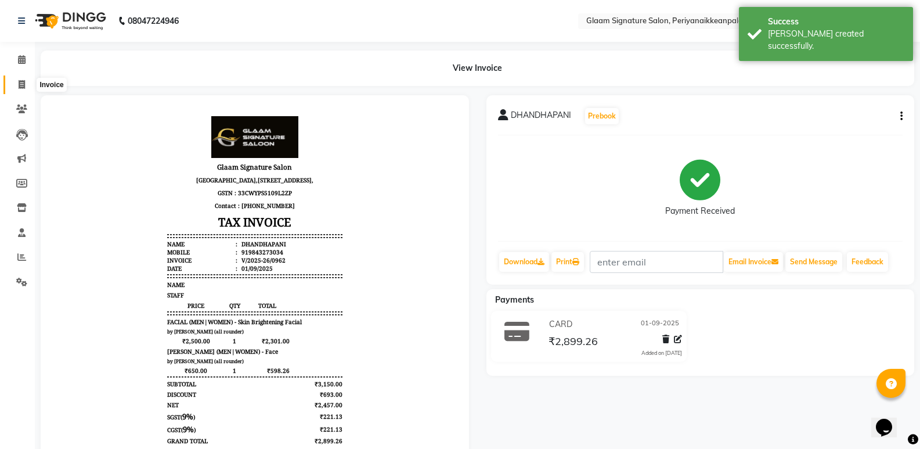
click at [16, 85] on span at bounding box center [22, 84] width 20 height 13
select select "service"
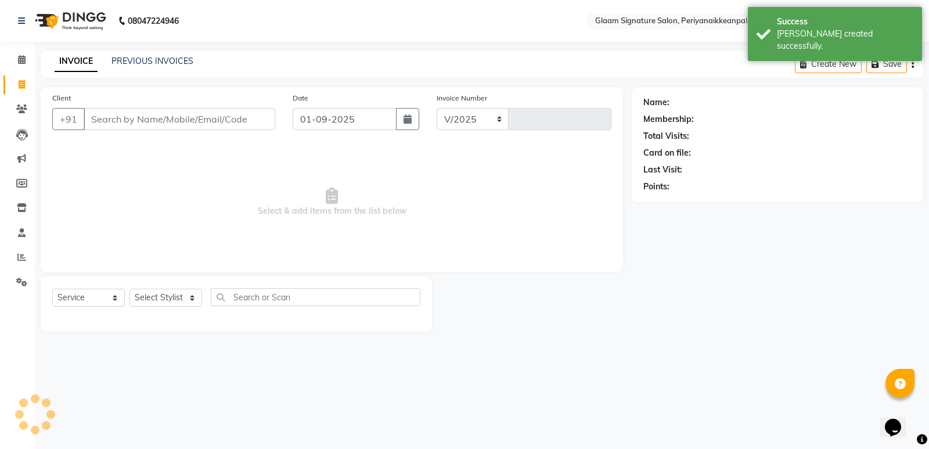
select select "4039"
type input "0963"
click at [171, 55] on div "PREVIOUS INVOICES" at bounding box center [153, 61] width 82 height 12
click at [182, 62] on link "PREVIOUS INVOICES" at bounding box center [153, 61] width 82 height 10
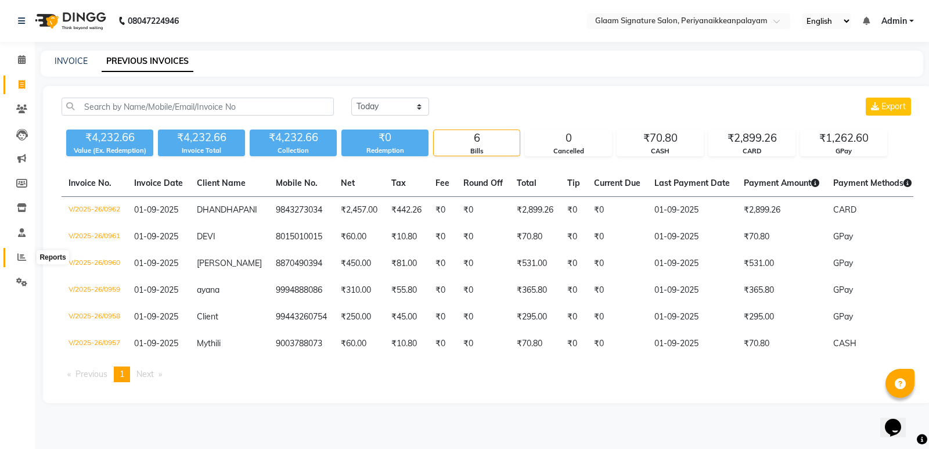
click at [26, 255] on span at bounding box center [22, 257] width 20 height 13
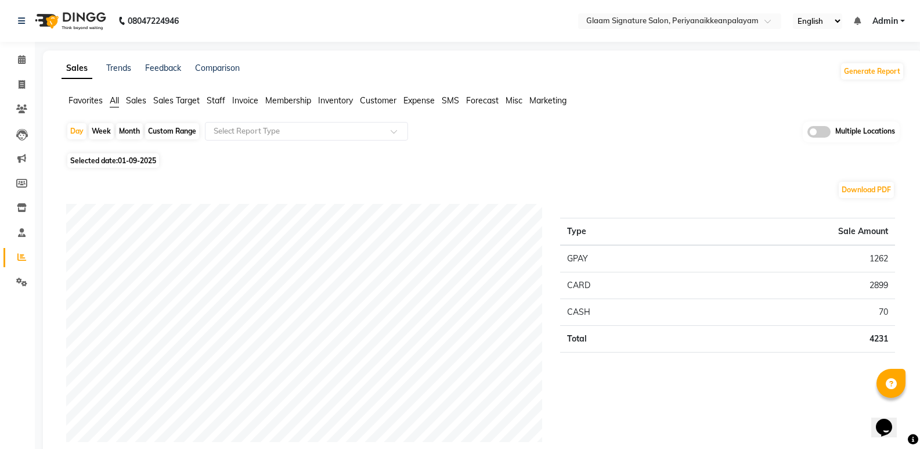
click at [221, 100] on span "Staff" at bounding box center [216, 100] width 19 height 10
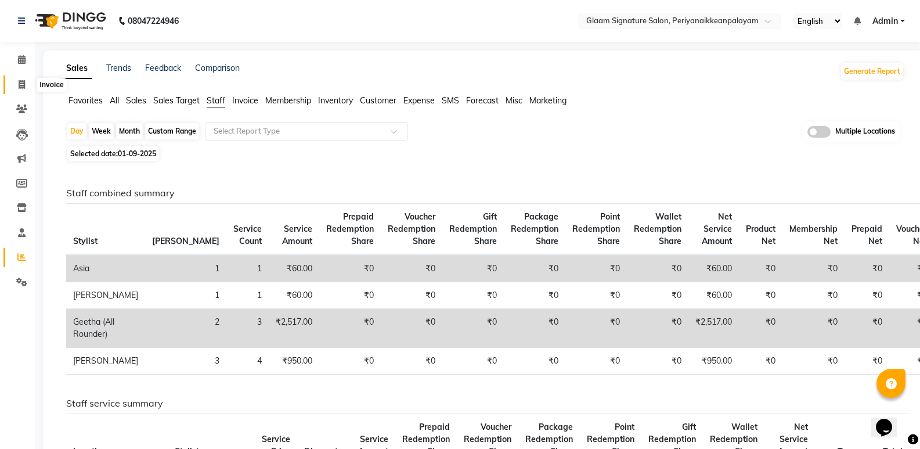
click at [19, 85] on icon at bounding box center [22, 84] width 6 height 9
select select "service"
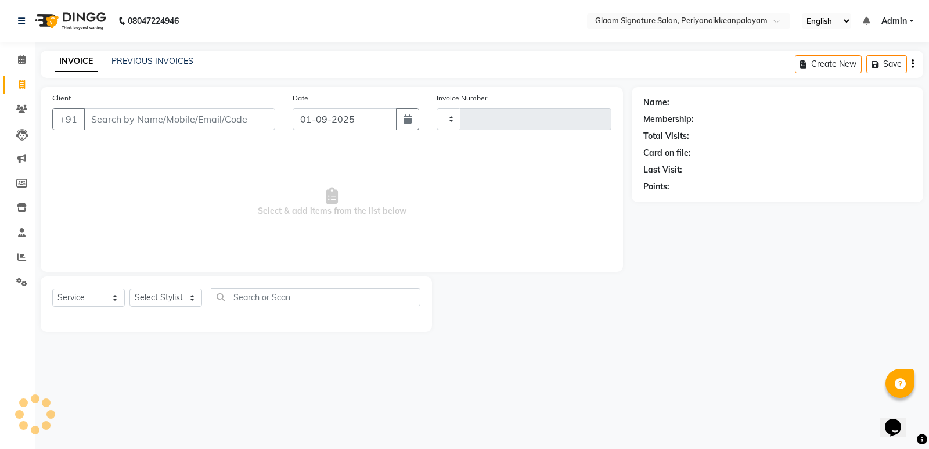
type input "0963"
select select "4039"
click at [148, 63] on link "PREVIOUS INVOICES" at bounding box center [153, 61] width 82 height 10
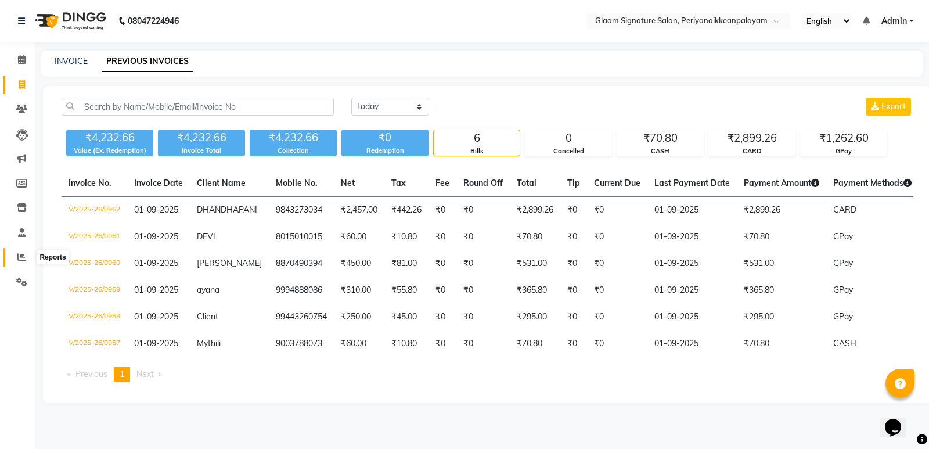
click at [19, 259] on icon at bounding box center [21, 257] width 9 height 9
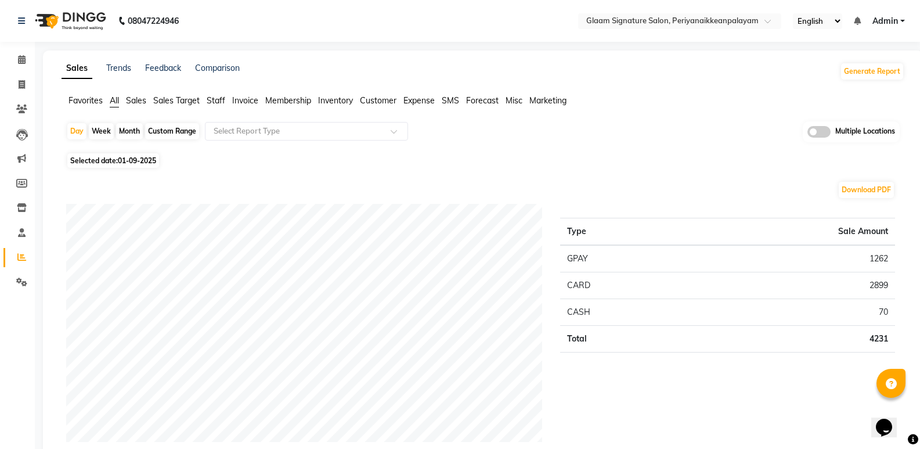
click at [222, 101] on span "Staff" at bounding box center [216, 100] width 19 height 10
